Goal: Task Accomplishment & Management: Manage account settings

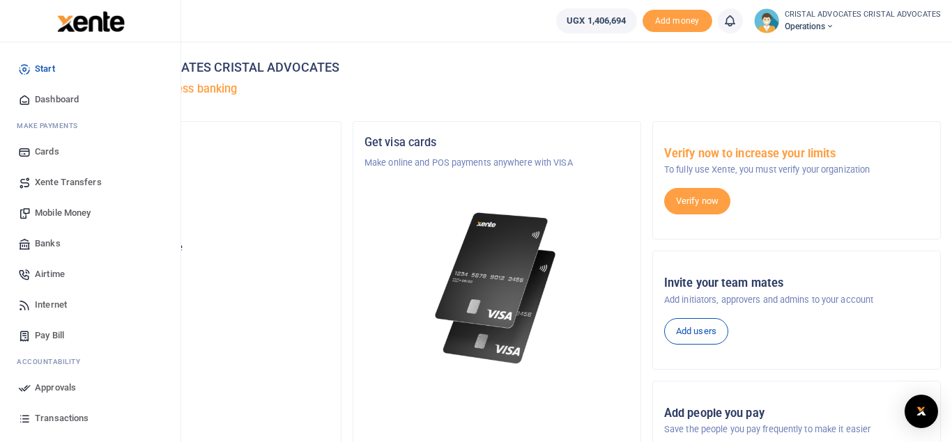
click at [73, 216] on span "Mobile Money" at bounding box center [63, 213] width 56 height 14
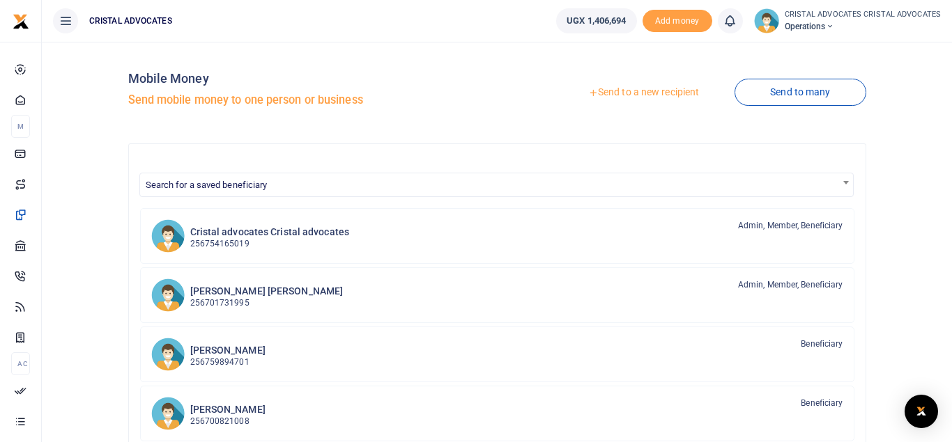
click at [643, 91] on link "Send to a new recipient" at bounding box center [643, 92] width 182 height 25
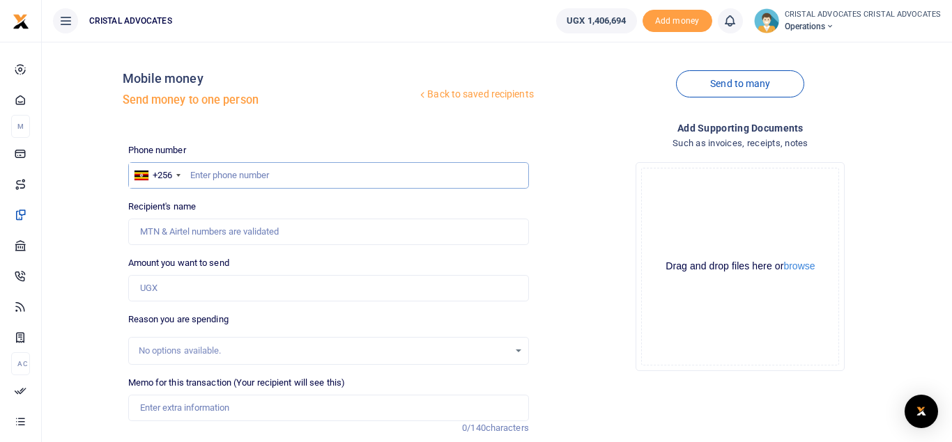
click at [252, 178] on input "text" at bounding box center [328, 175] width 401 height 26
type input "0"
type input "771081997"
type input "Hope Nakalembe"
type input "771081997"
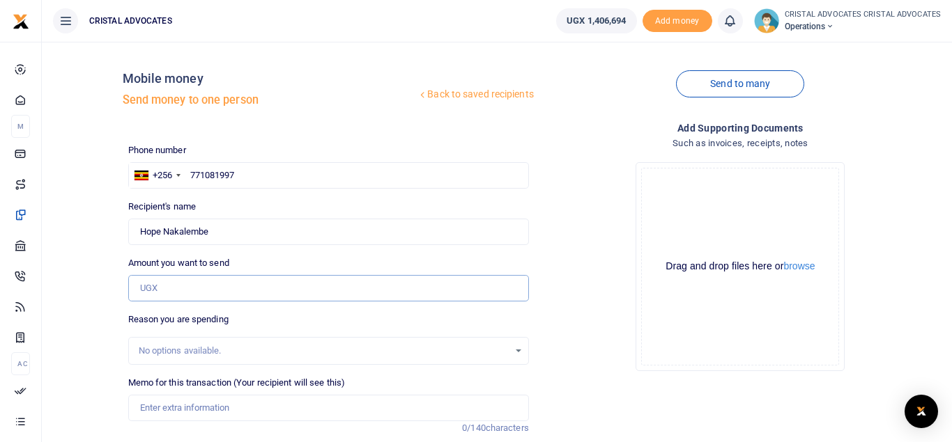
click at [181, 283] on input "Amount you want to send" at bounding box center [328, 288] width 401 height 26
type input "52,000"
click at [201, 409] on input "Memo for this transaction (Your recipient will see this)" at bounding box center [328, 408] width 401 height 26
type input "LUNCH"
click at [593, 293] on div "Drop your files here Drag and drop files here or browse Powered by Uppy" at bounding box center [740, 266] width 401 height 231
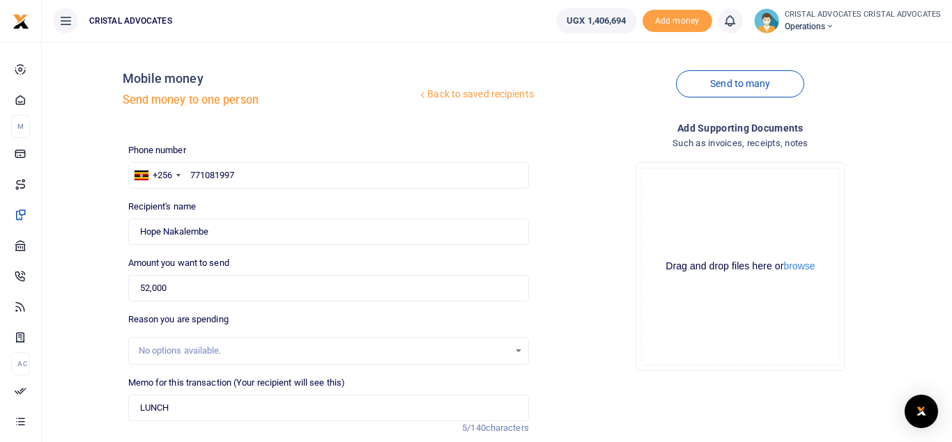
scroll to position [161, 0]
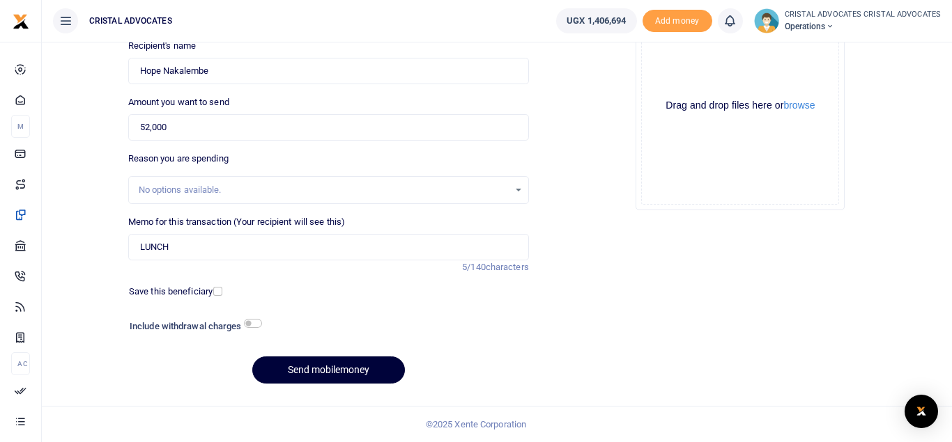
click at [324, 368] on button "Send mobilemoney" at bounding box center [328, 370] width 153 height 27
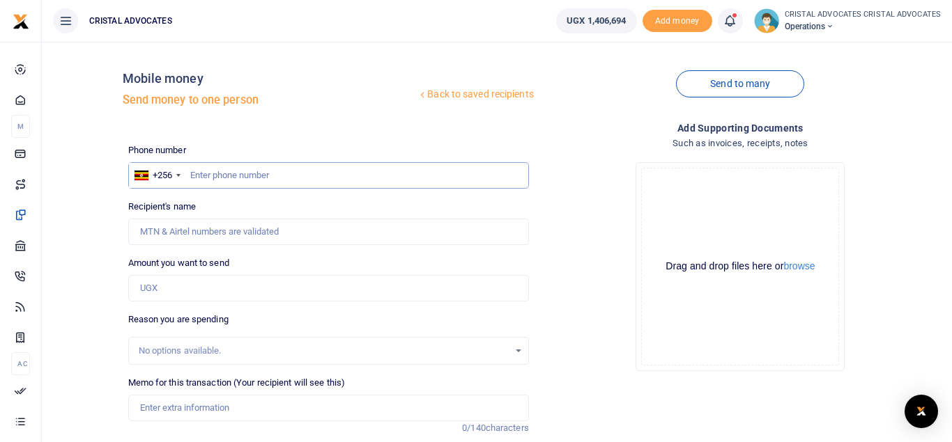
click at [263, 172] on input "text" at bounding box center [328, 175] width 401 height 26
type input "0"
type input "703531719"
click at [186, 289] on input "Amount you want to send" at bounding box center [328, 288] width 401 height 26
type input "Jeninah Akangarurayo"
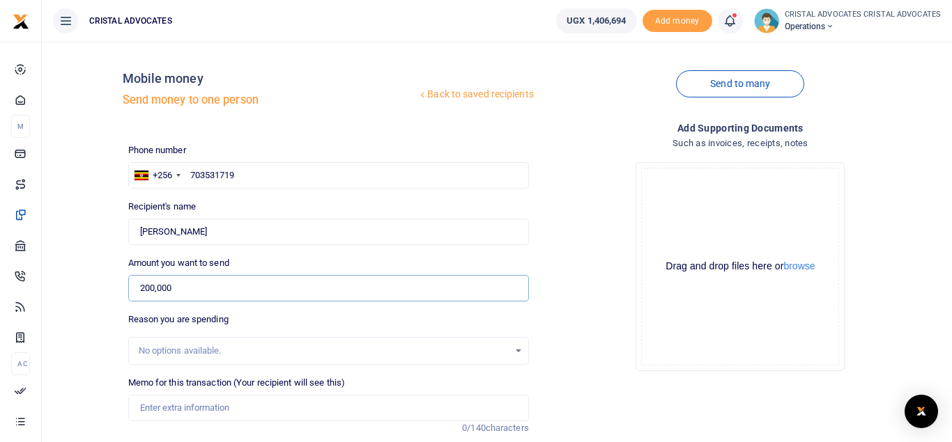
type input "200,000"
click at [213, 409] on input "Memo for this transaction (Your recipient will see this)" at bounding box center [328, 408] width 401 height 26
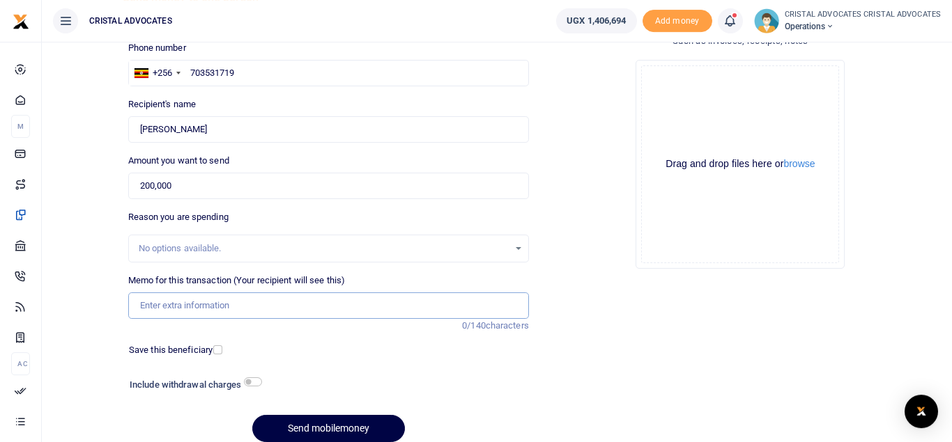
scroll to position [107, 0]
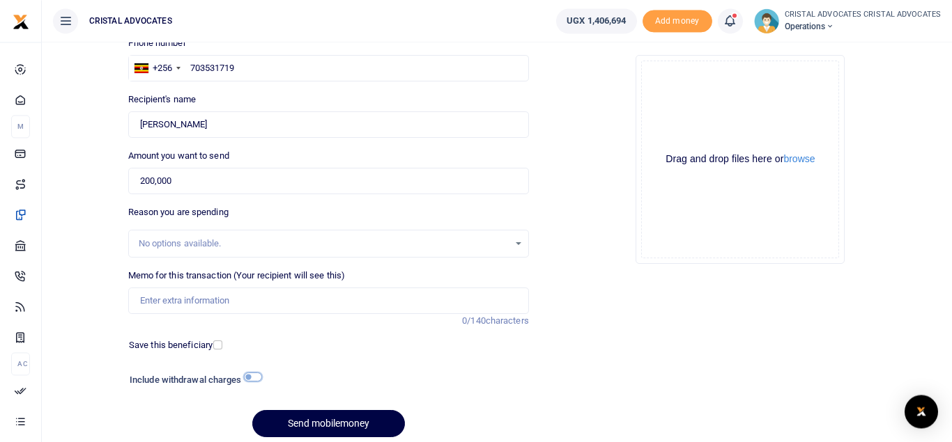
click at [253, 373] on input "checkbox" at bounding box center [253, 377] width 18 height 9
checkbox input "true"
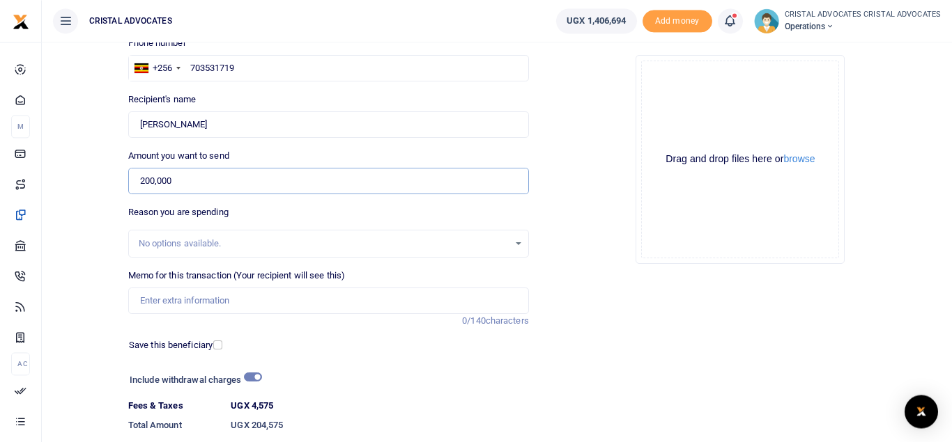
click at [157, 180] on input "200,000" at bounding box center [328, 181] width 401 height 26
click at [193, 176] on input "200,000" at bounding box center [328, 181] width 401 height 26
type input "2"
type input "204,575"
click at [248, 378] on input "checkbox" at bounding box center [253, 377] width 18 height 9
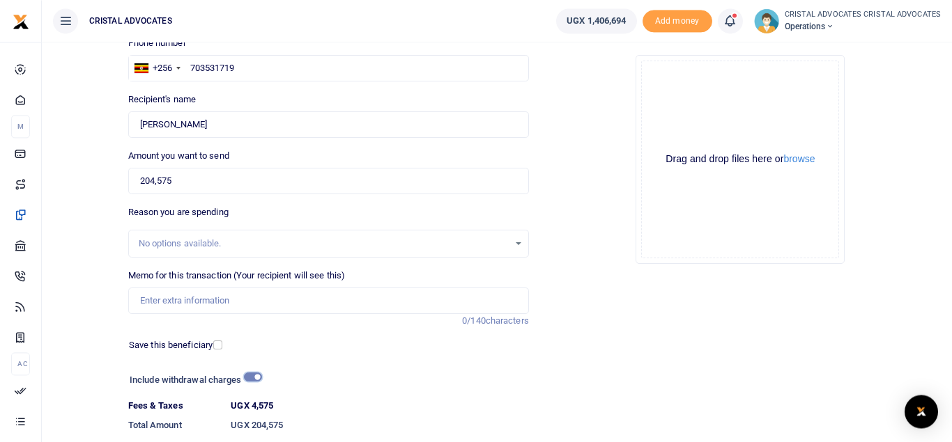
checkbox input "false"
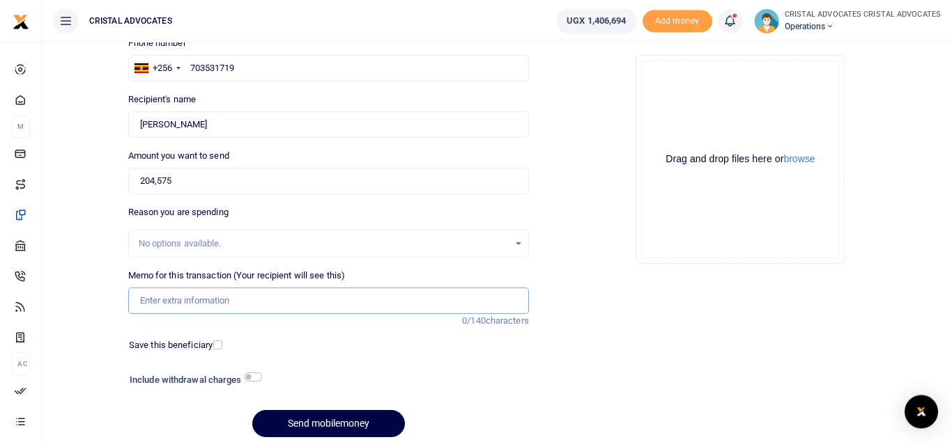
click at [201, 299] on input "Memo for this transaction (Your recipient will see this)" at bounding box center [328, 301] width 401 height 26
type input "OFFICE POWER UNITS SEPT 2025"
click at [332, 417] on button "Send mobilemoney" at bounding box center [328, 423] width 153 height 27
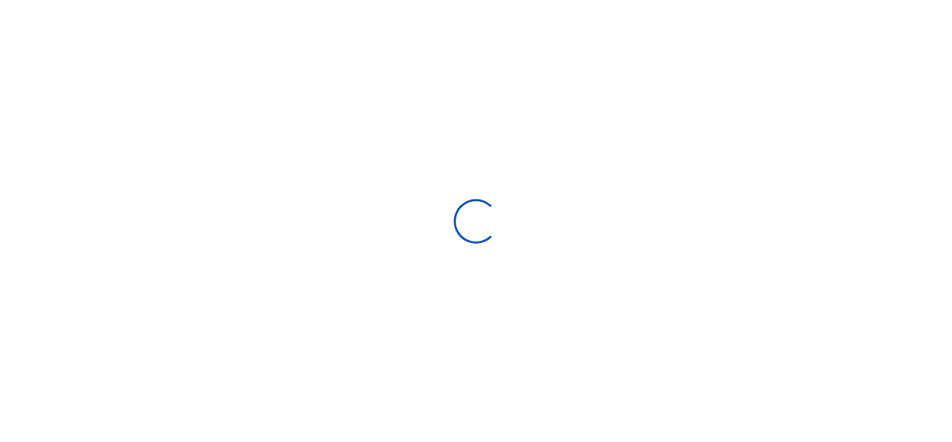
select select "Loading bundles"
select select
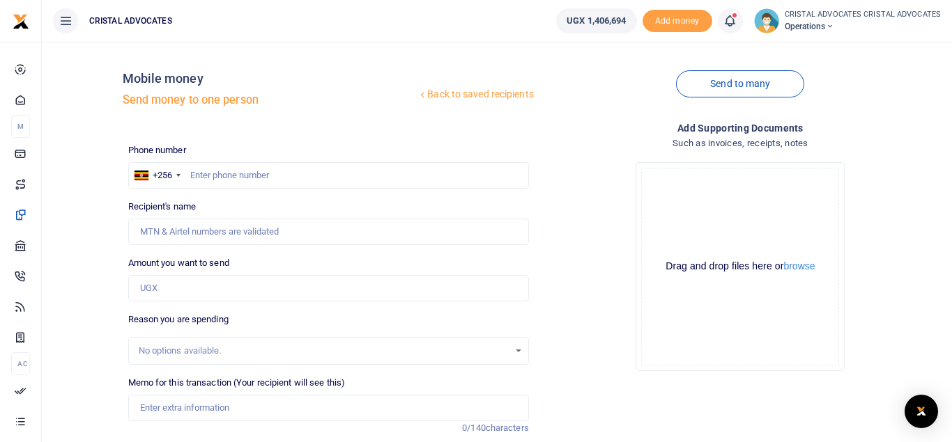
click at [731, 19] on icon at bounding box center [729, 20] width 14 height 15
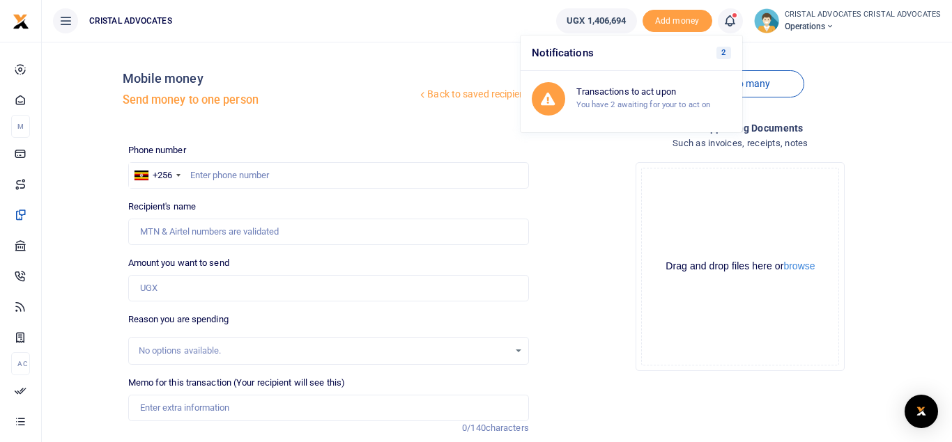
click at [649, 52] on h6 "Notifications 2" at bounding box center [631, 54] width 222 height 36
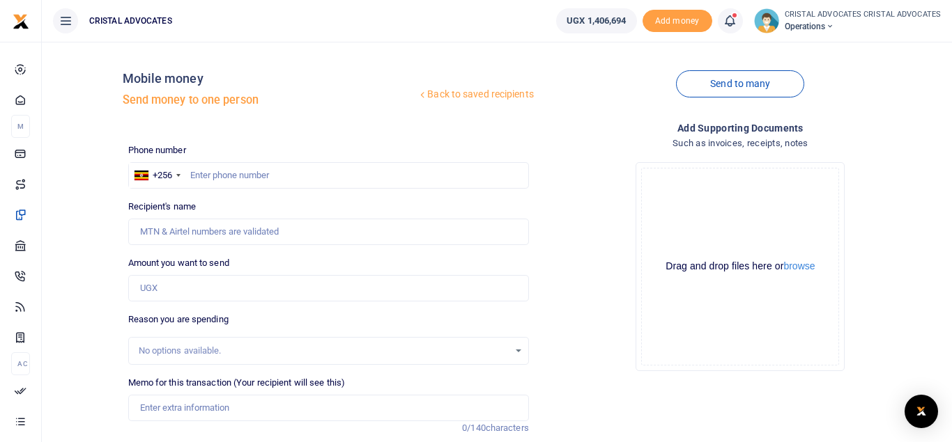
click at [730, 13] on icon at bounding box center [729, 20] width 14 height 15
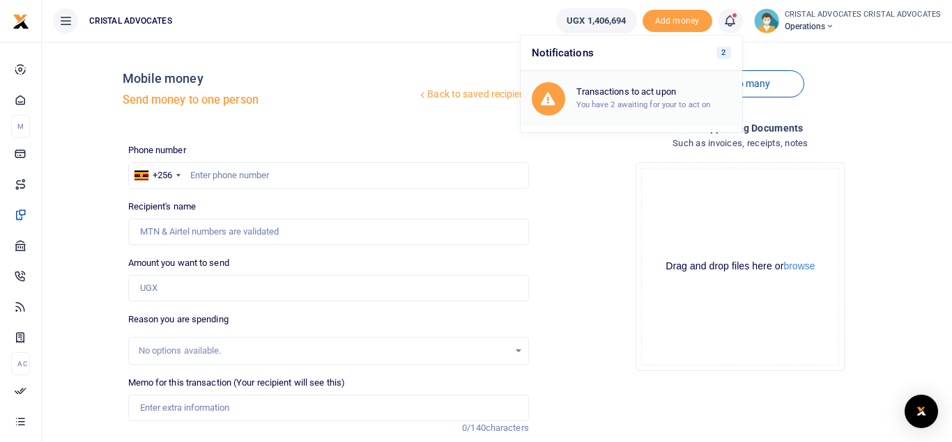
click at [649, 89] on h6 "Transactions to act upon" at bounding box center [653, 91] width 155 height 11
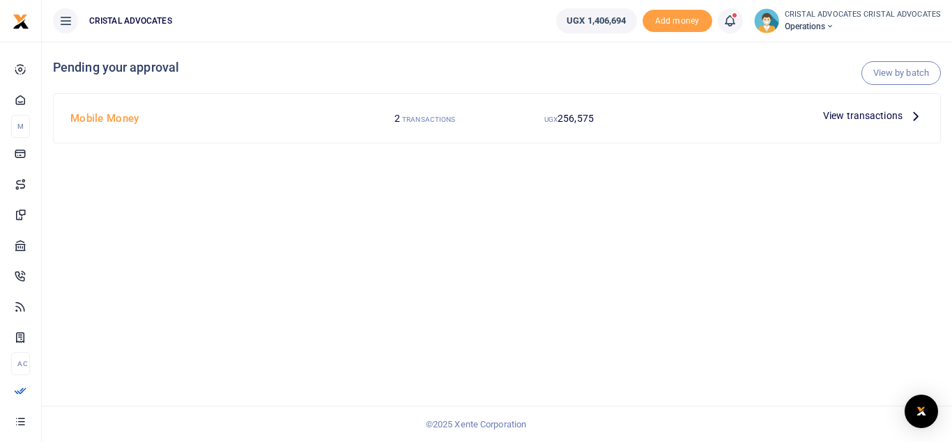
click at [858, 116] on span "View transactions" at bounding box center [862, 115] width 79 height 15
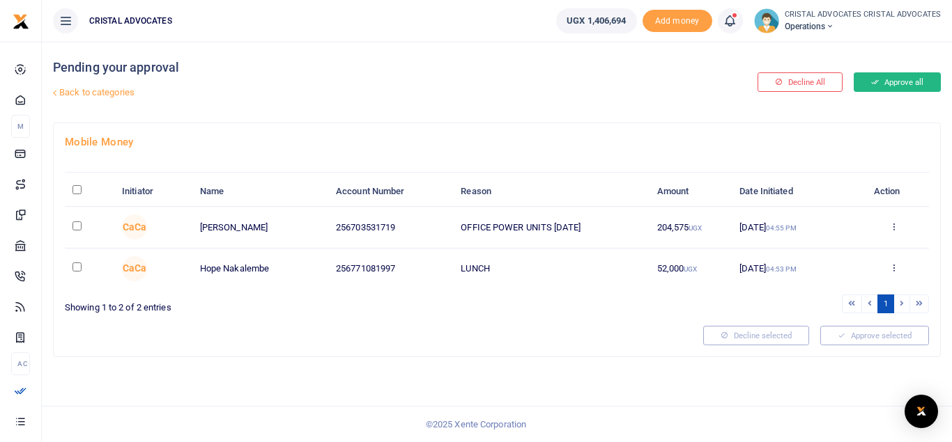
click at [894, 76] on button "Approve all" at bounding box center [896, 82] width 87 height 20
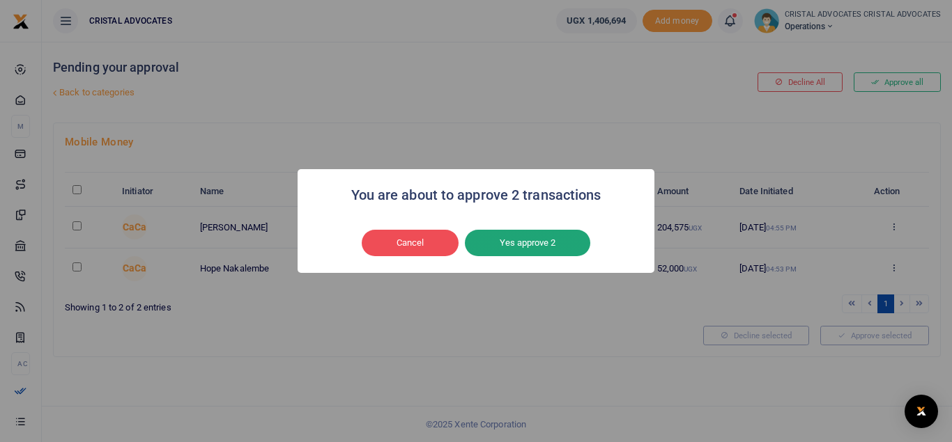
click at [528, 241] on button "Yes approve 2" at bounding box center [527, 243] width 125 height 26
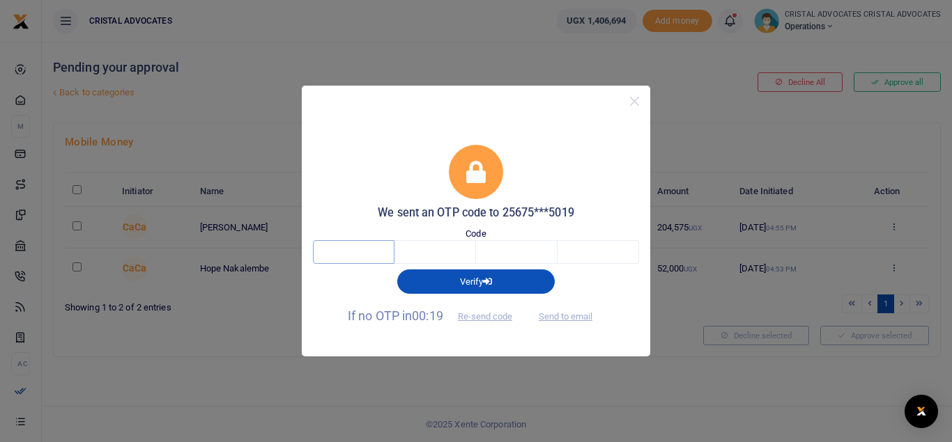
click at [376, 249] on input "text" at bounding box center [354, 252] width 82 height 24
type input "5"
type input "0"
type input "1"
